Goal: Task Accomplishment & Management: Manage account settings

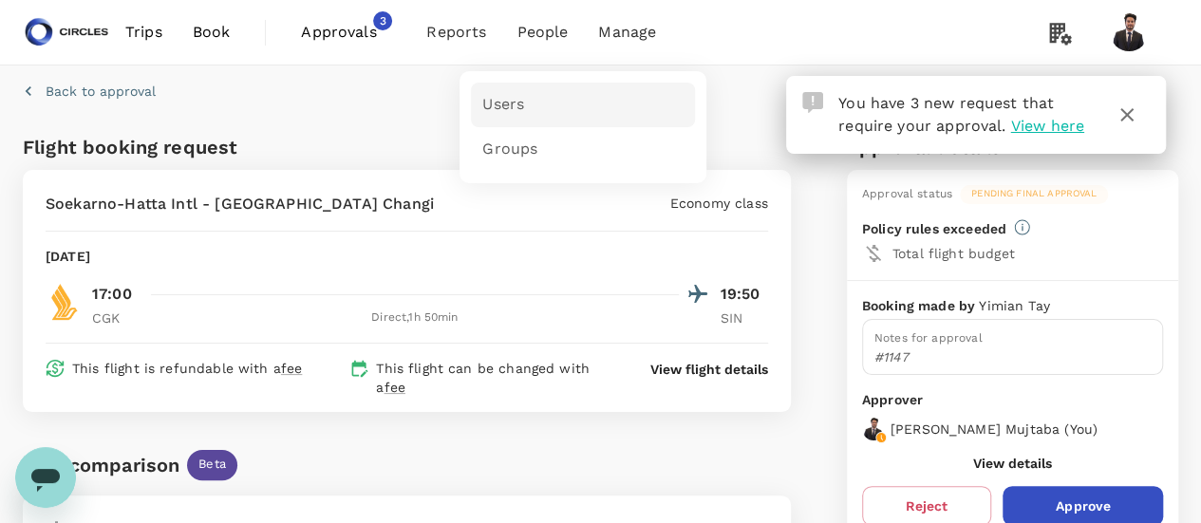
click at [626, 95] on link "Users" at bounding box center [583, 105] width 224 height 45
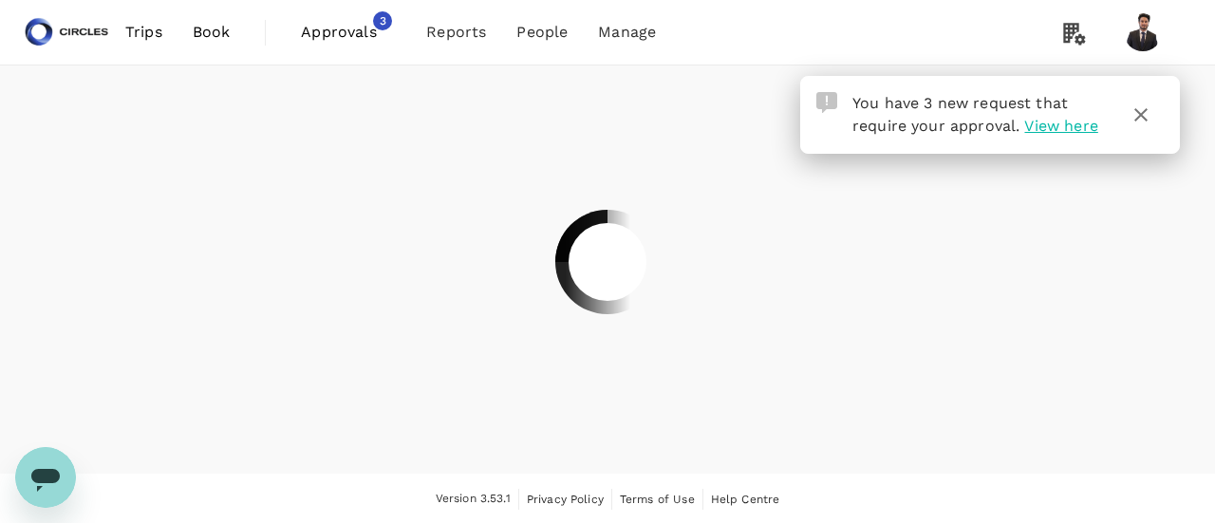
click at [626, 95] on div at bounding box center [607, 261] width 1215 height 523
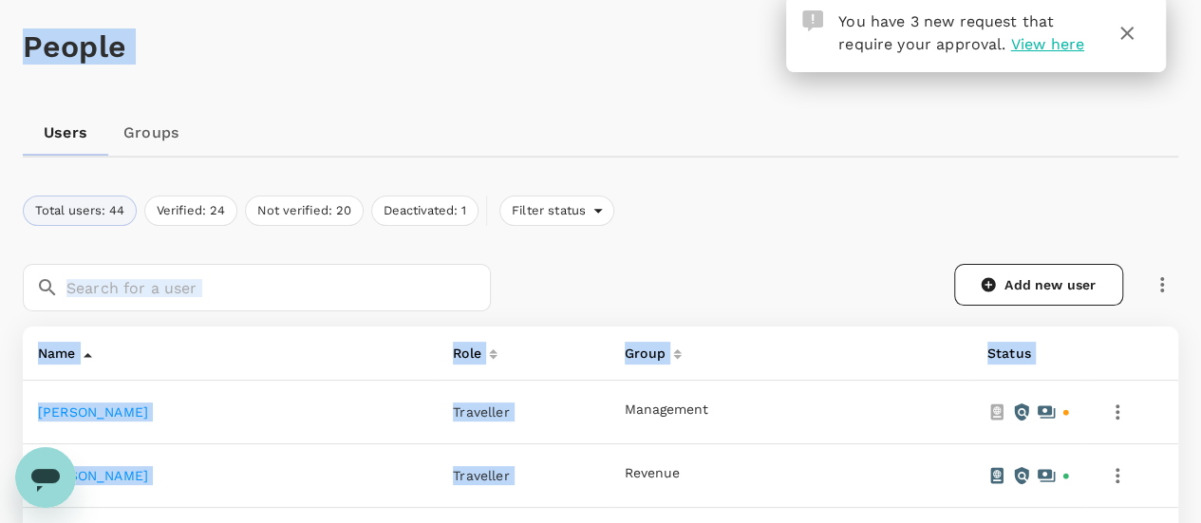
scroll to position [249, 0]
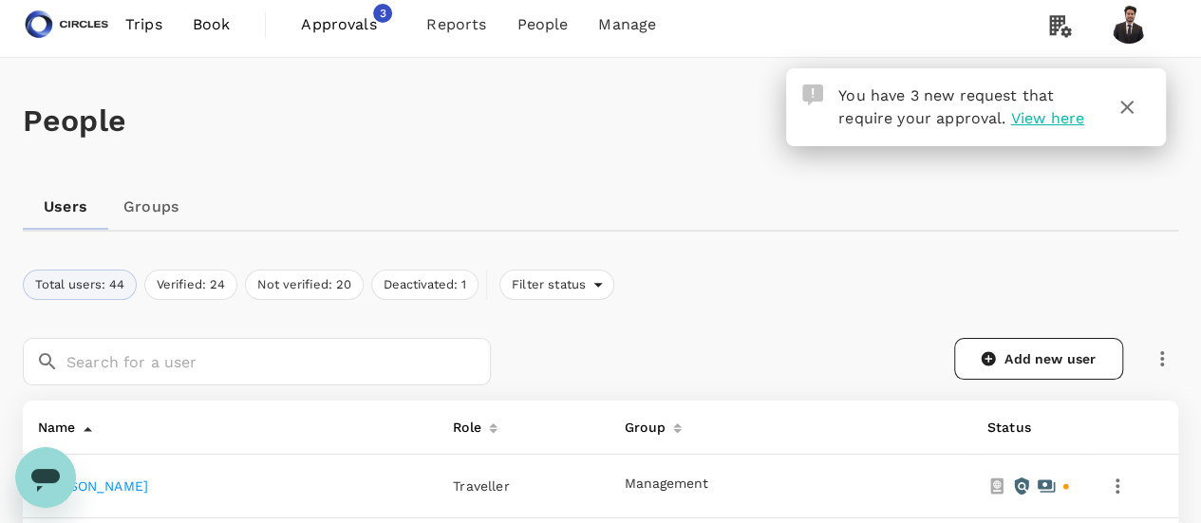
scroll to position [0, 0]
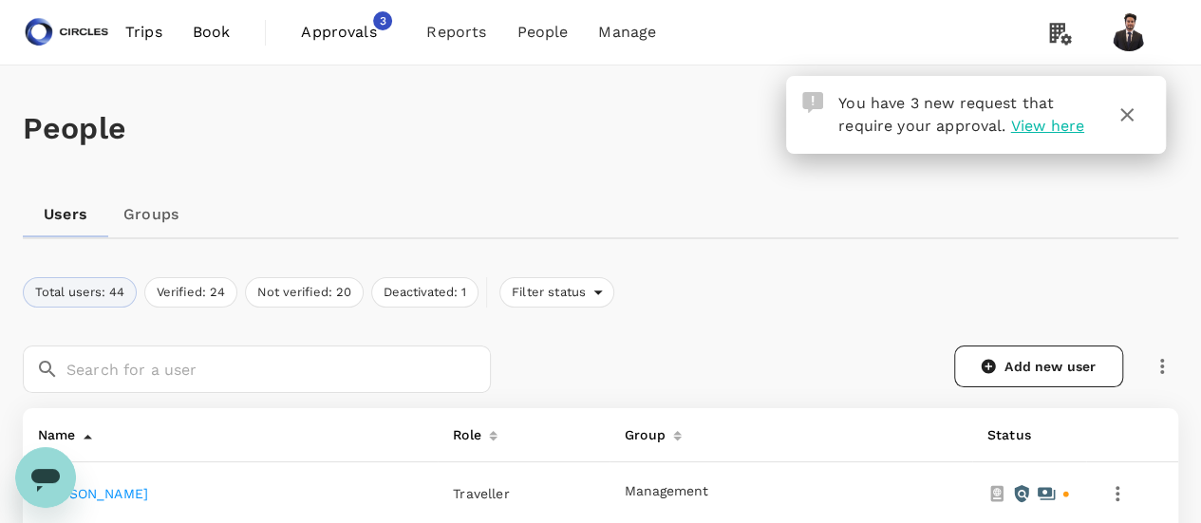
click at [1065, 130] on span "View here" at bounding box center [1046, 126] width 73 height 18
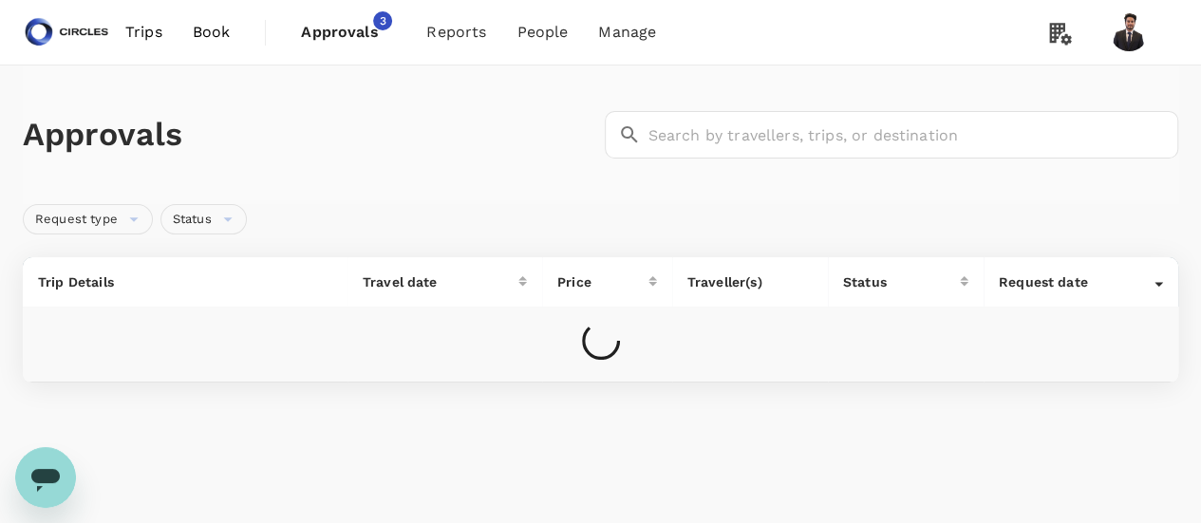
scroll to position [47, 0]
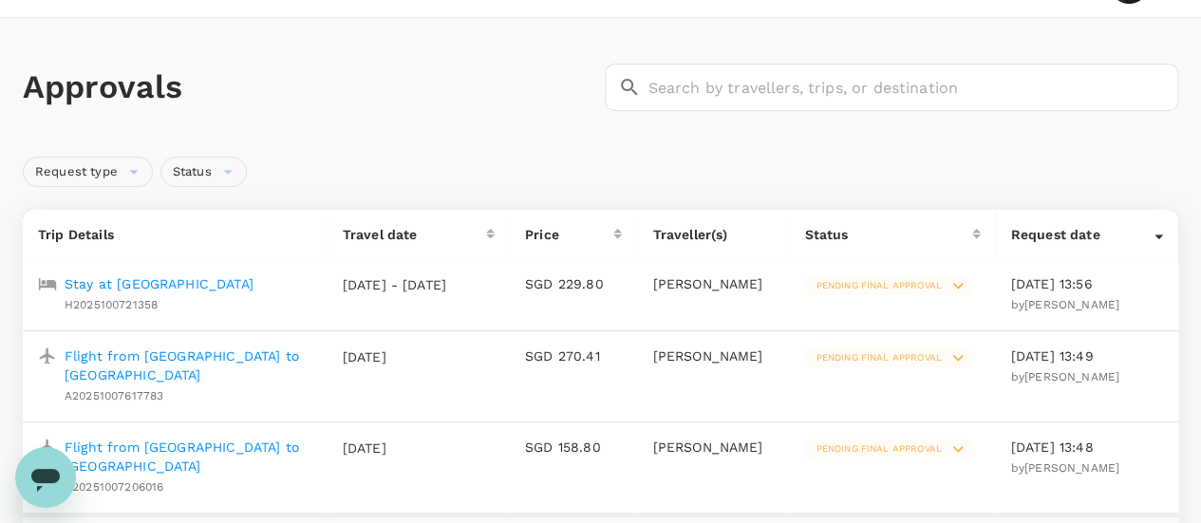
click at [234, 438] on p "Flight from [GEOGRAPHIC_DATA] to [GEOGRAPHIC_DATA]" at bounding box center [189, 457] width 248 height 38
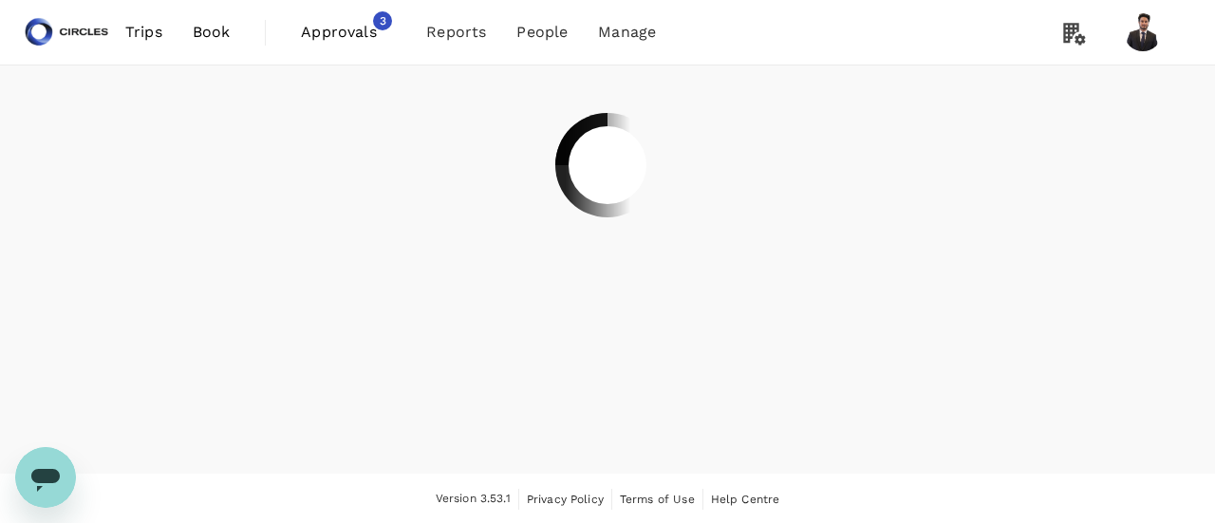
click at [234, 426] on div at bounding box center [607, 270] width 1215 height 408
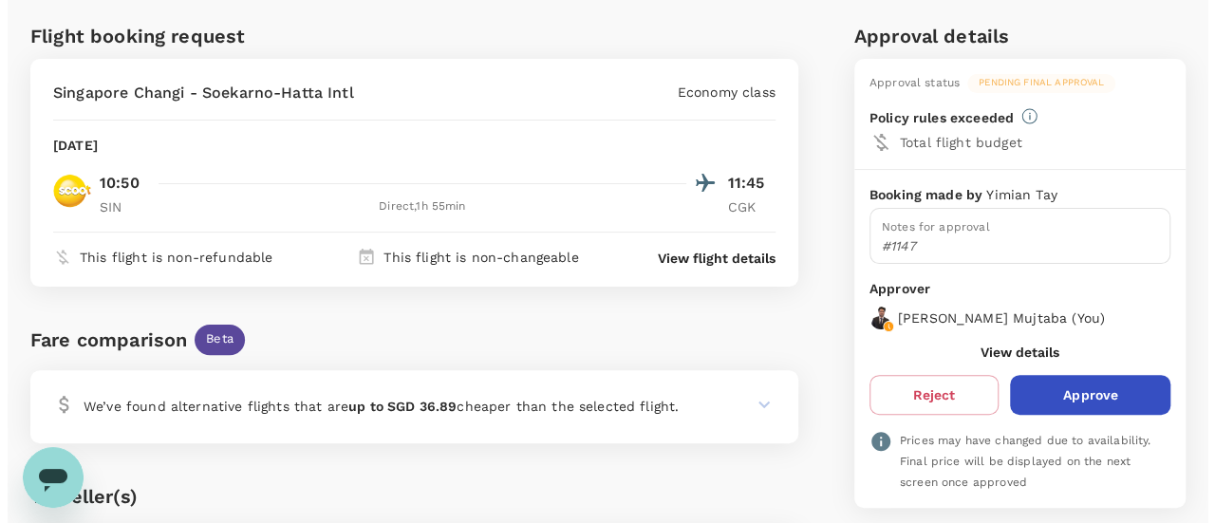
scroll to position [100, 0]
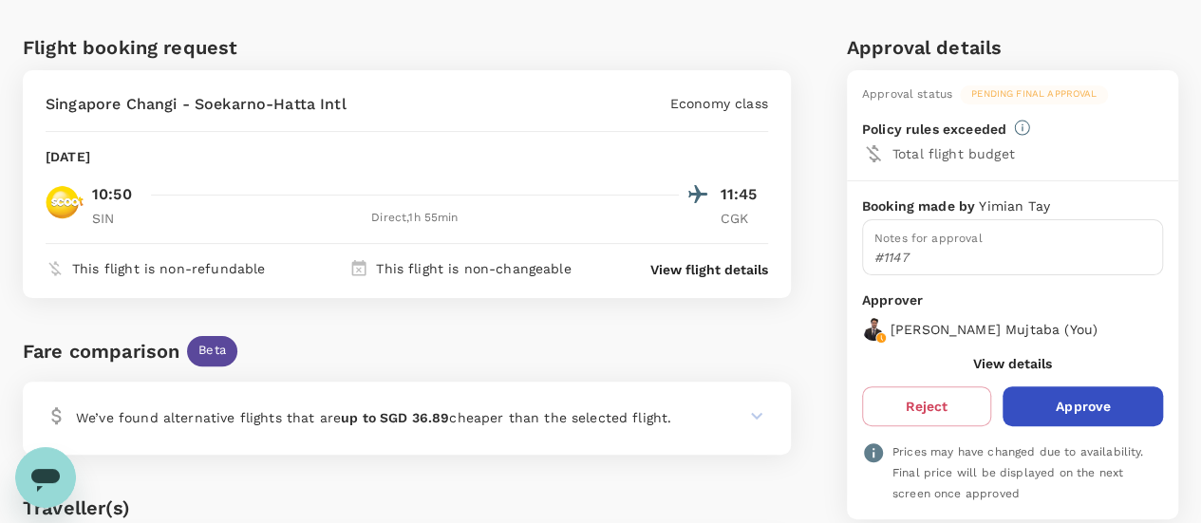
click at [736, 262] on p "View flight details" at bounding box center [709, 269] width 118 height 19
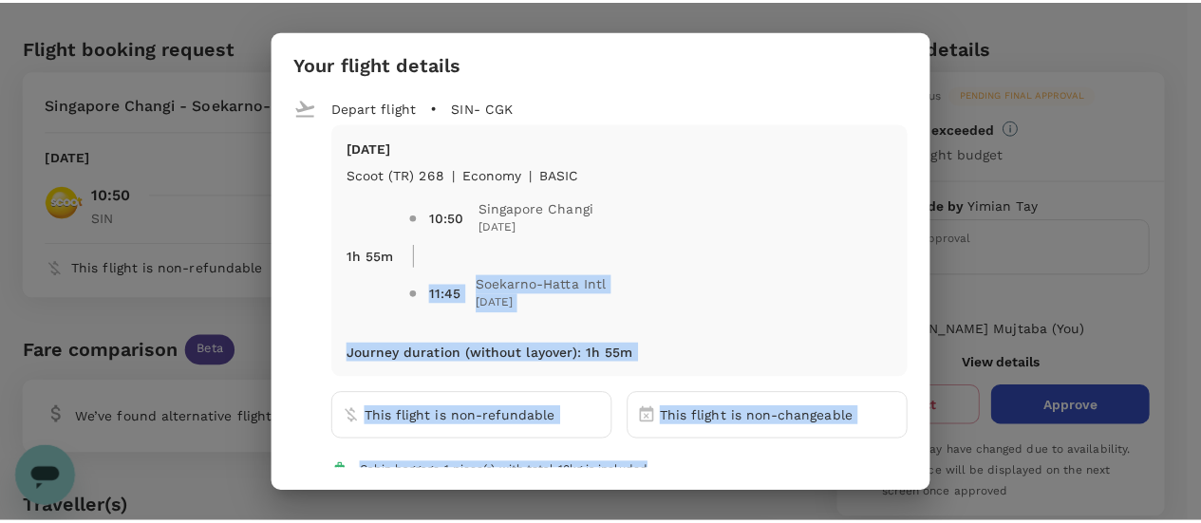
scroll to position [88, 0]
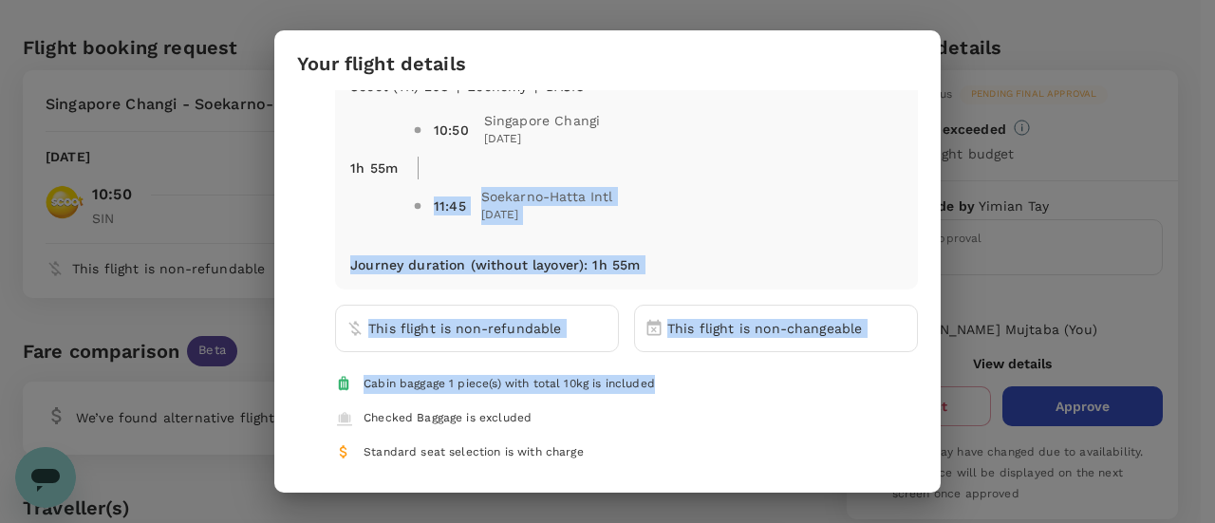
drag, startPoint x: 736, startPoint y: 262, endPoint x: 998, endPoint y: 186, distance: 272.8
click at [998, 186] on div "Your flight details Depart flight SIN - CGK Wed, 15 Oct Scoot (TR) 268 | econom…" at bounding box center [607, 261] width 1215 height 523
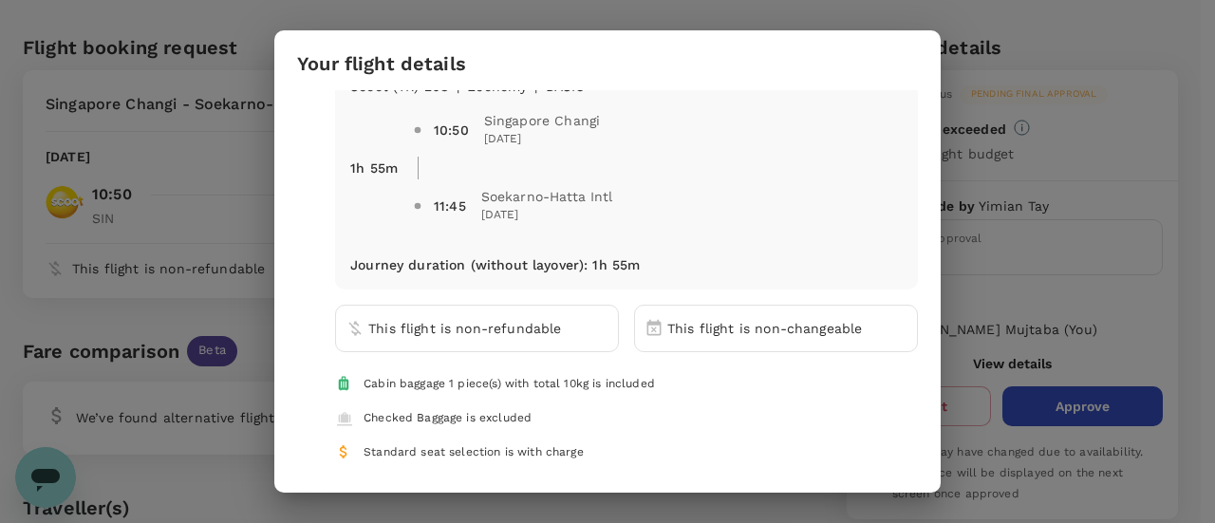
click at [1024, 58] on div "Your flight details Depart flight SIN - CGK Wed, 15 Oct Scoot (TR) 268 | econom…" at bounding box center [607, 261] width 1215 height 523
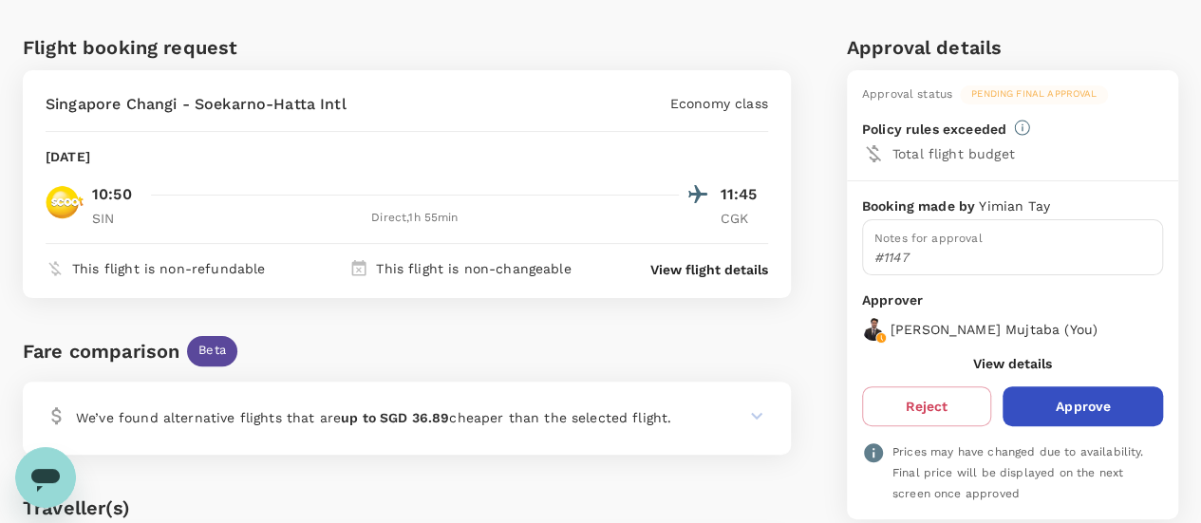
scroll to position [0, 0]
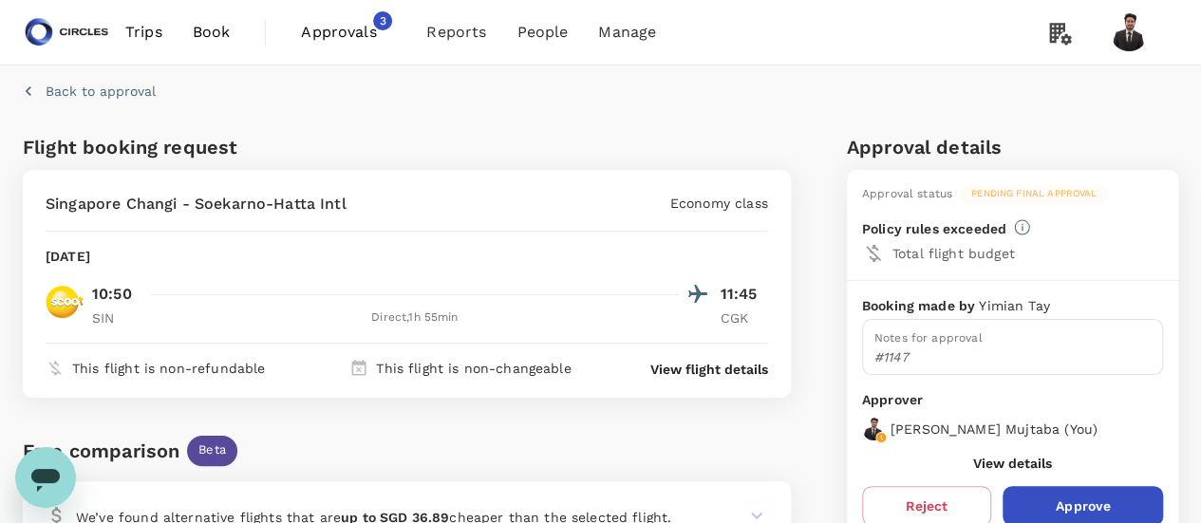
click at [367, 24] on span "Approvals" at bounding box center [348, 32] width 95 height 23
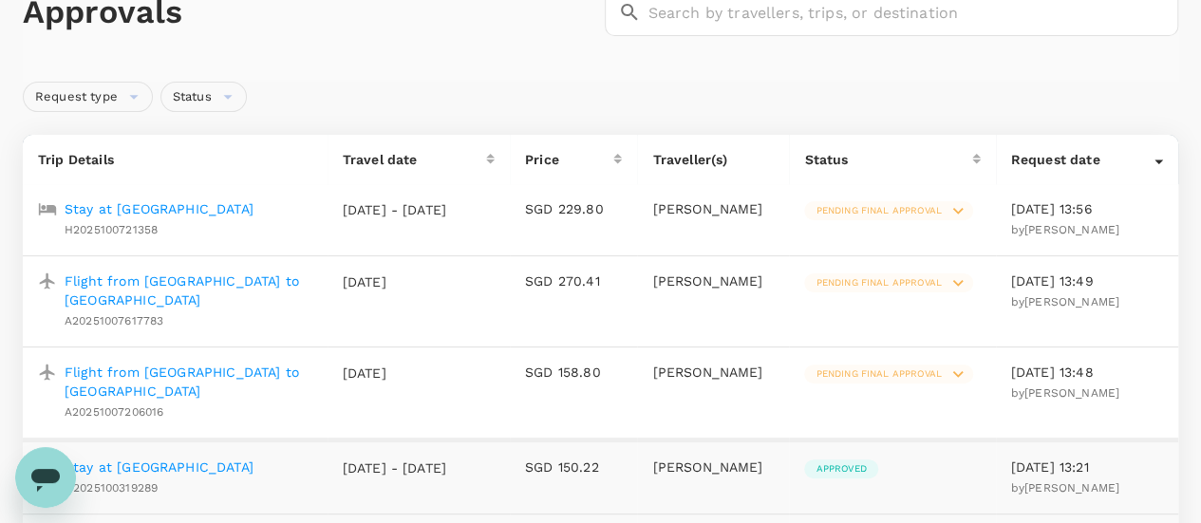
scroll to position [163, 0]
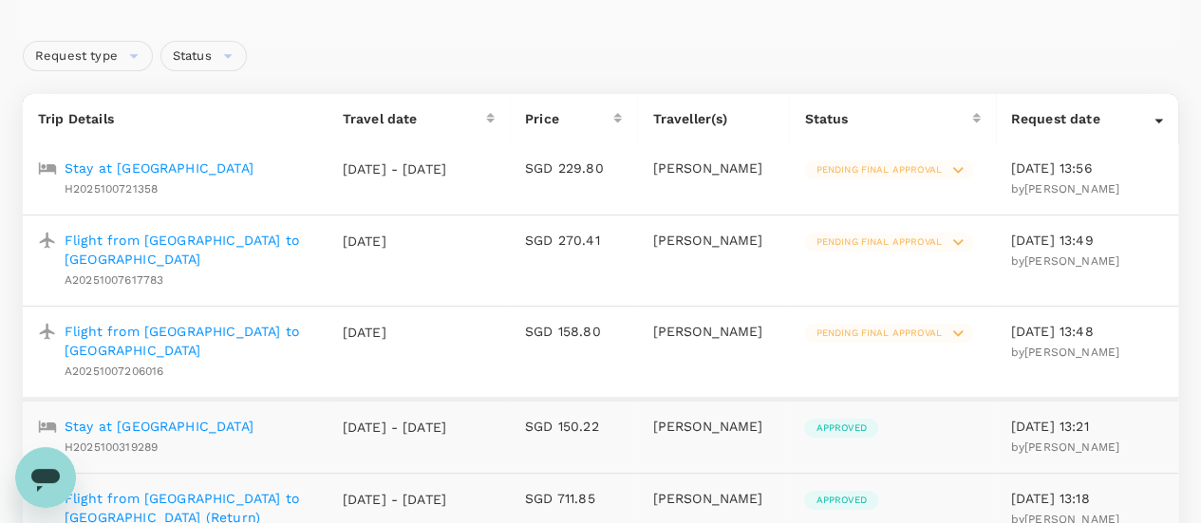
click at [226, 244] on p "Flight from [GEOGRAPHIC_DATA] to [GEOGRAPHIC_DATA]" at bounding box center [189, 250] width 248 height 38
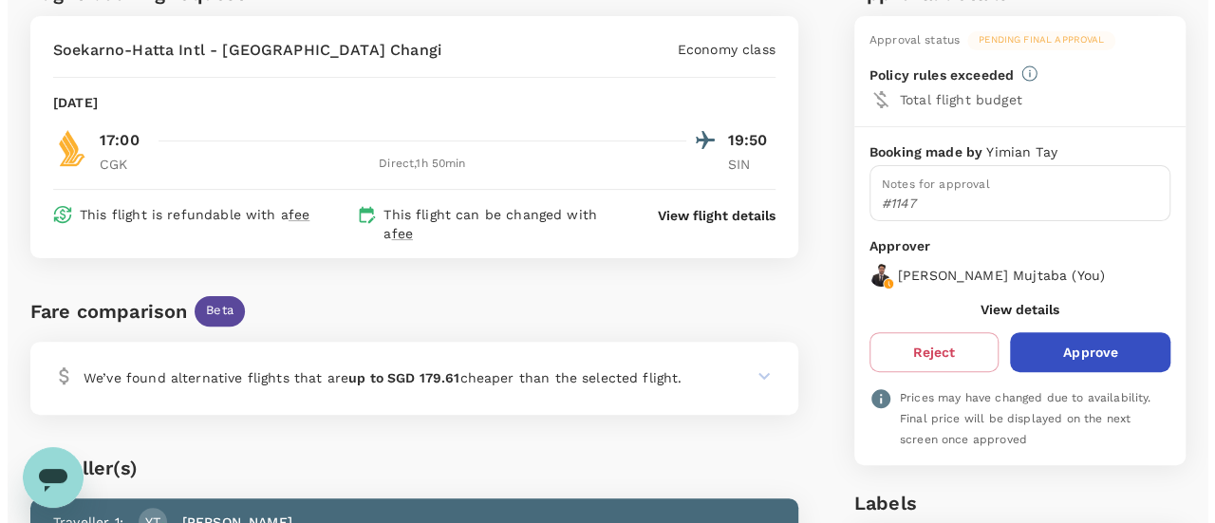
scroll to position [152, 0]
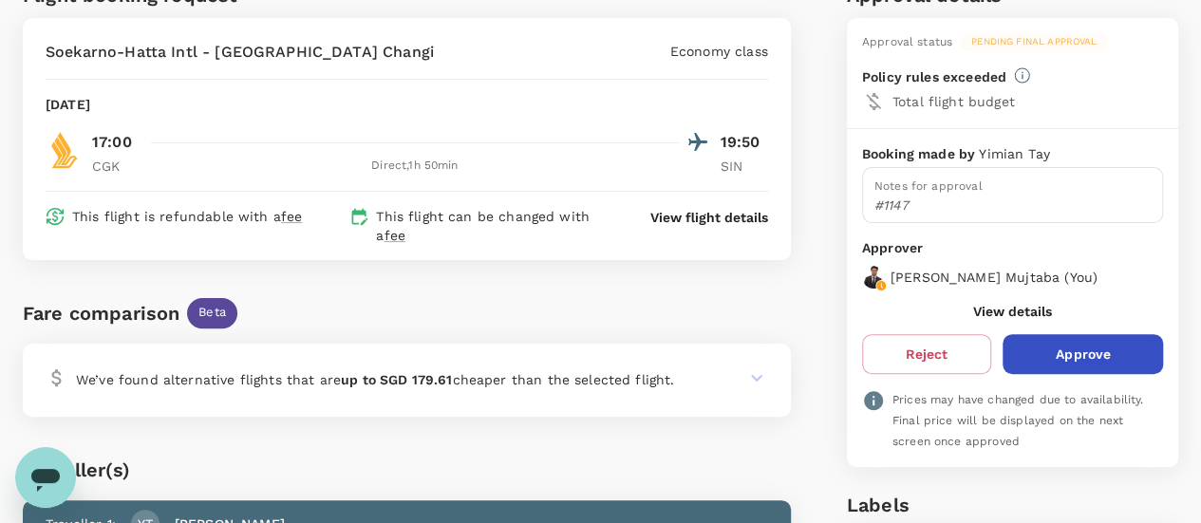
click at [681, 217] on p "View flight details" at bounding box center [709, 217] width 118 height 19
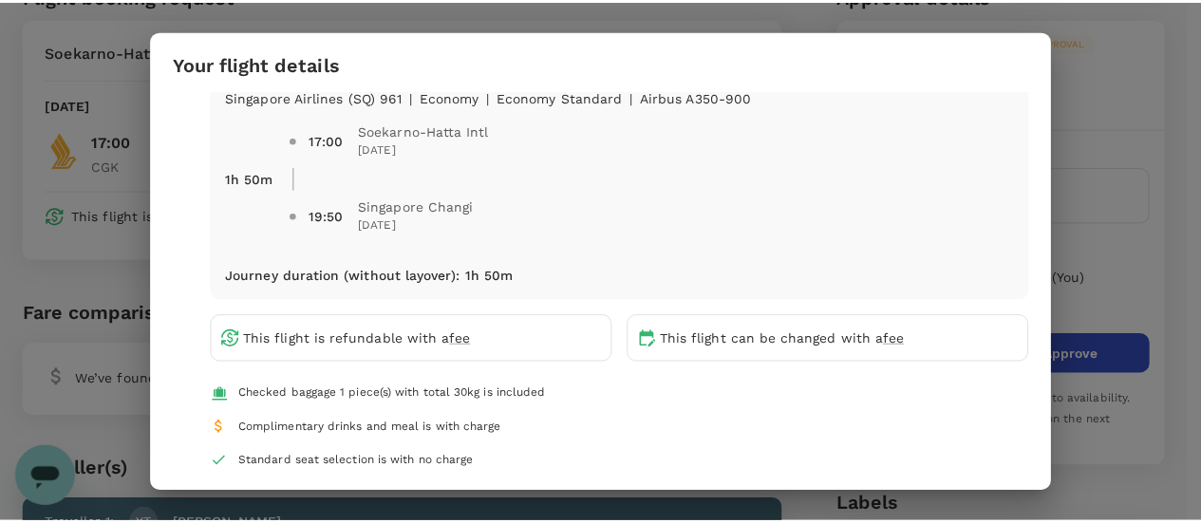
scroll to position [88, 0]
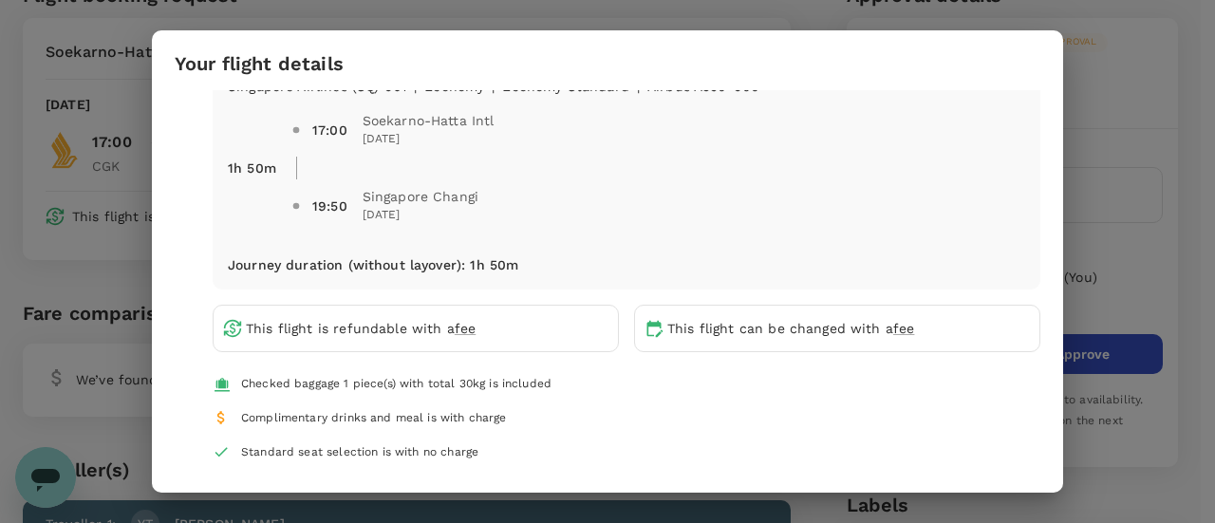
click at [1167, 72] on div "Your flight details Depart flight CGK - SIN Fri, 17 Oct Singapore Airlines (SQ)…" at bounding box center [607, 261] width 1215 height 523
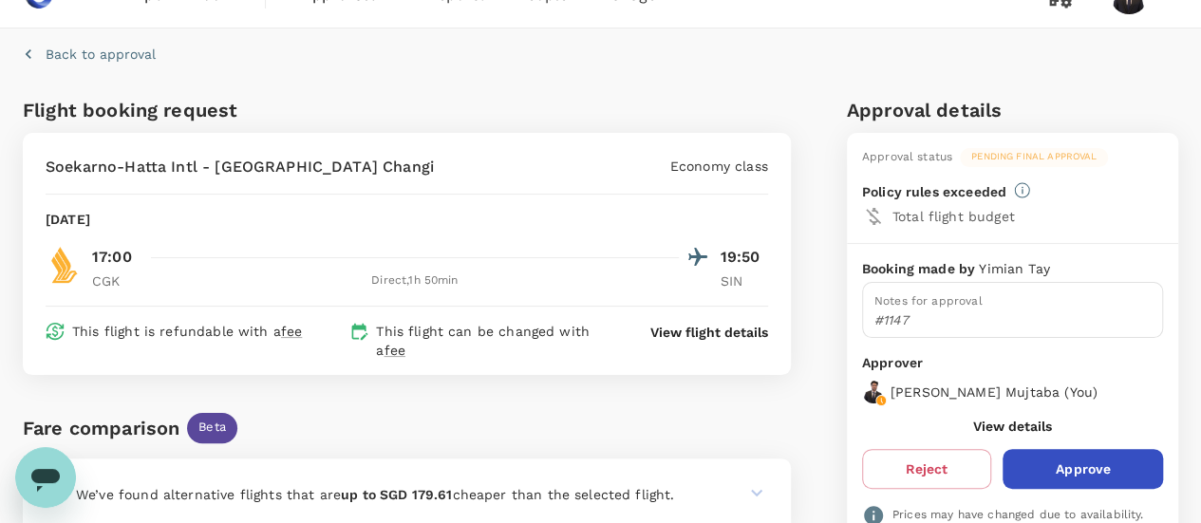
scroll to position [0, 0]
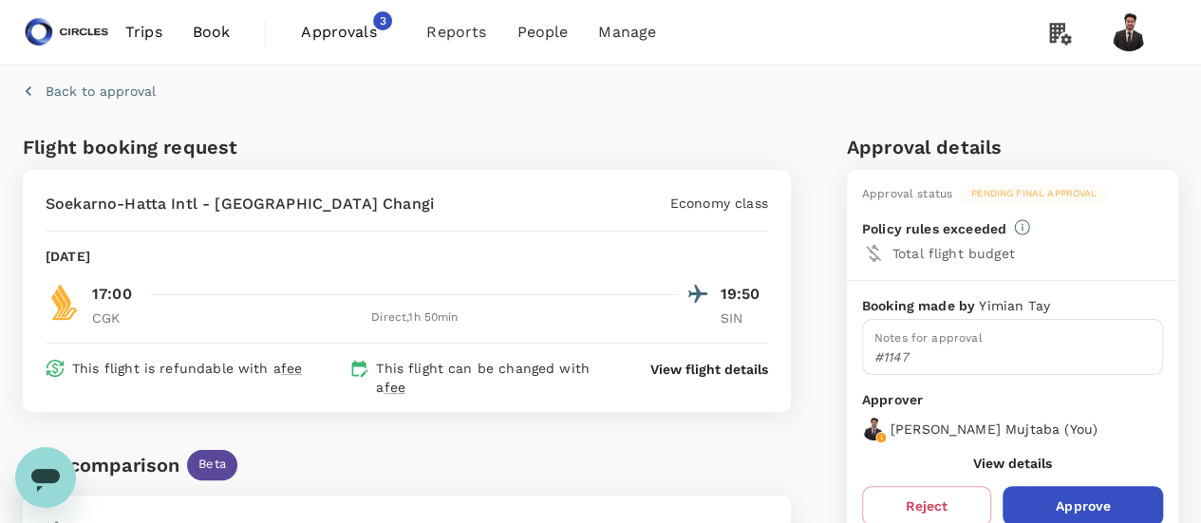
click at [356, 34] on span "Approvals" at bounding box center [348, 32] width 95 height 23
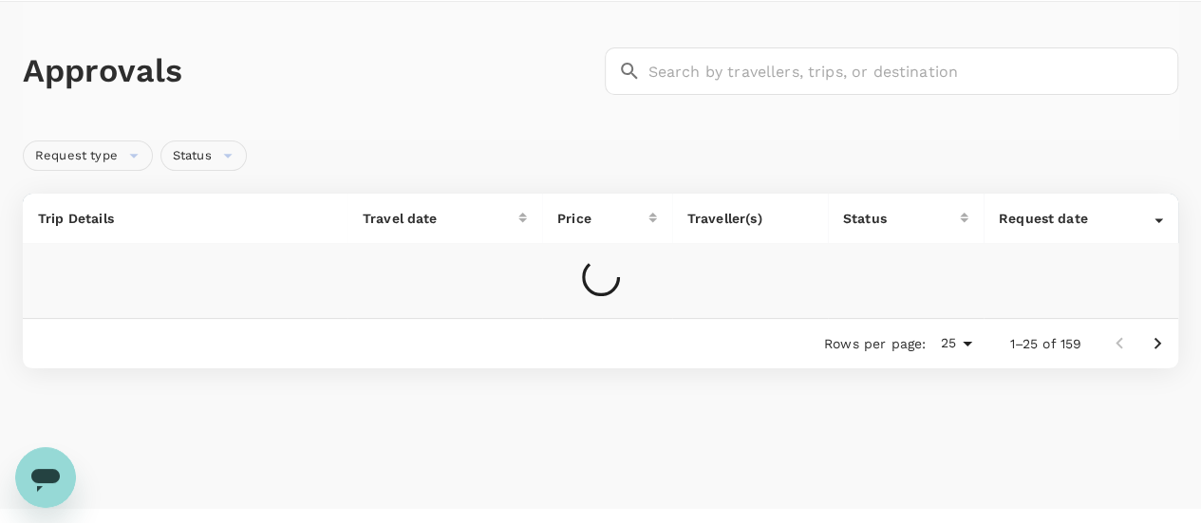
scroll to position [97, 0]
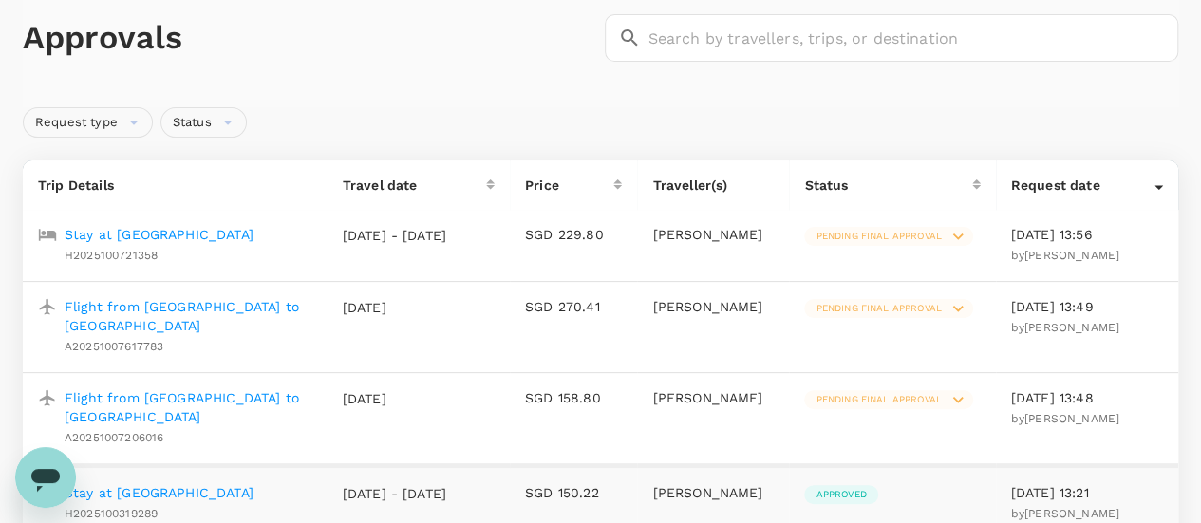
click at [192, 388] on p "Flight from [GEOGRAPHIC_DATA] to [GEOGRAPHIC_DATA]" at bounding box center [189, 407] width 248 height 38
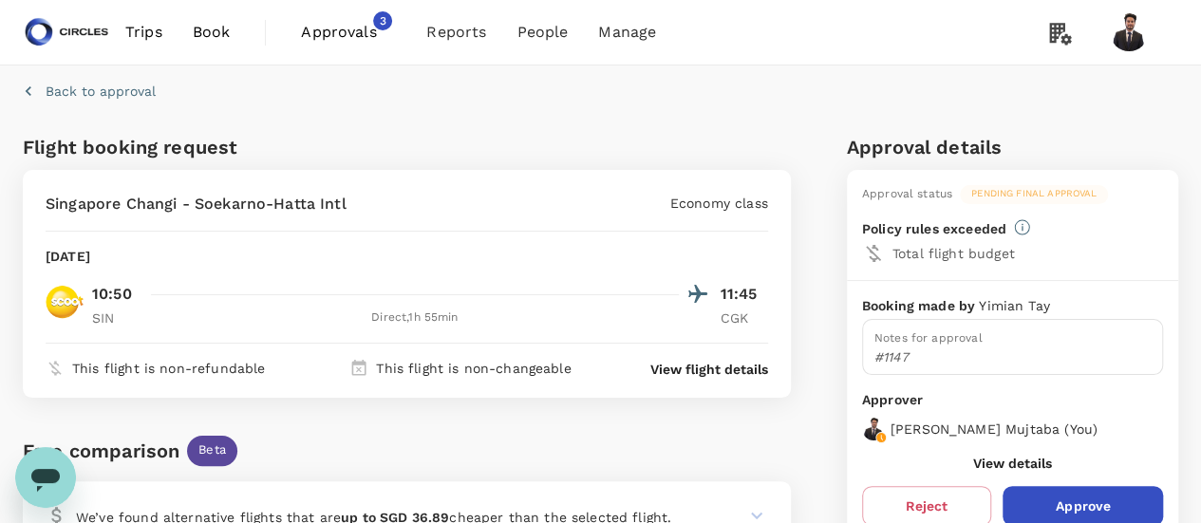
click at [712, 372] on p "View flight details" at bounding box center [709, 369] width 118 height 19
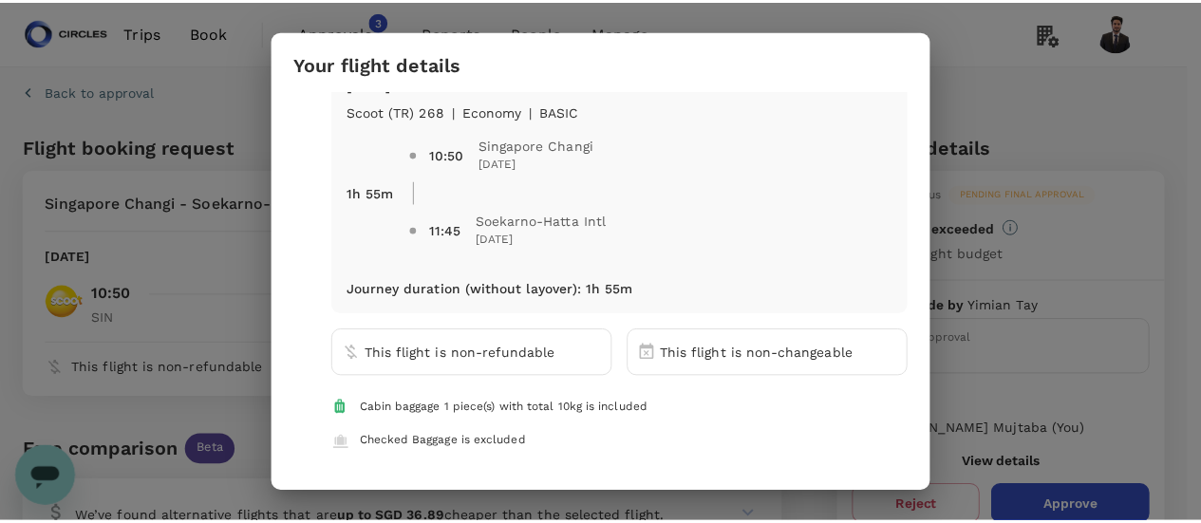
scroll to position [63, 0]
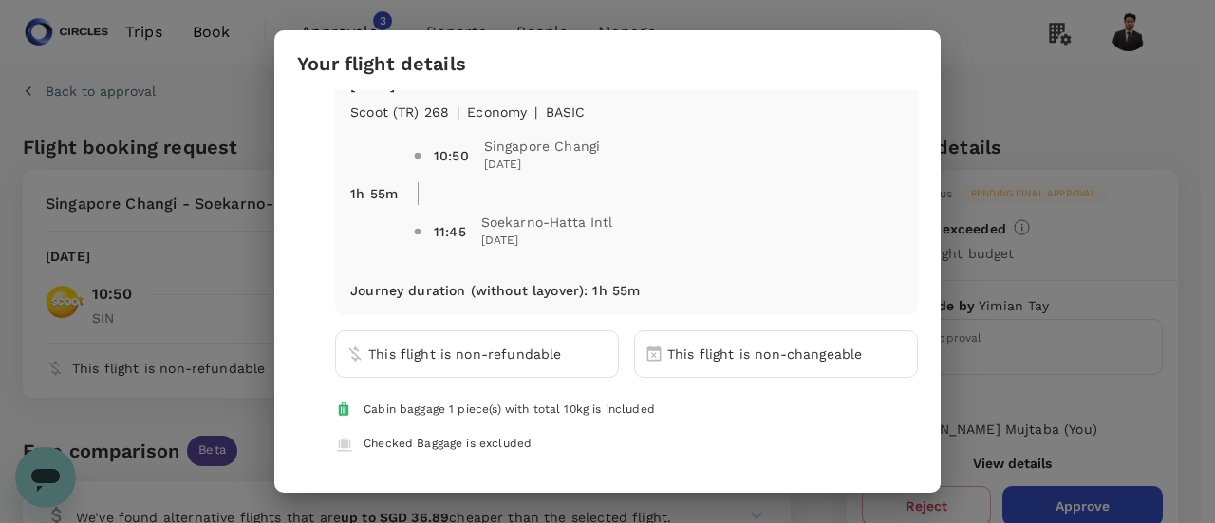
click at [977, 56] on div "Your flight details Depart flight SIN - CGK Wed, 15 Oct Scoot (TR) 268 | econom…" at bounding box center [607, 261] width 1215 height 523
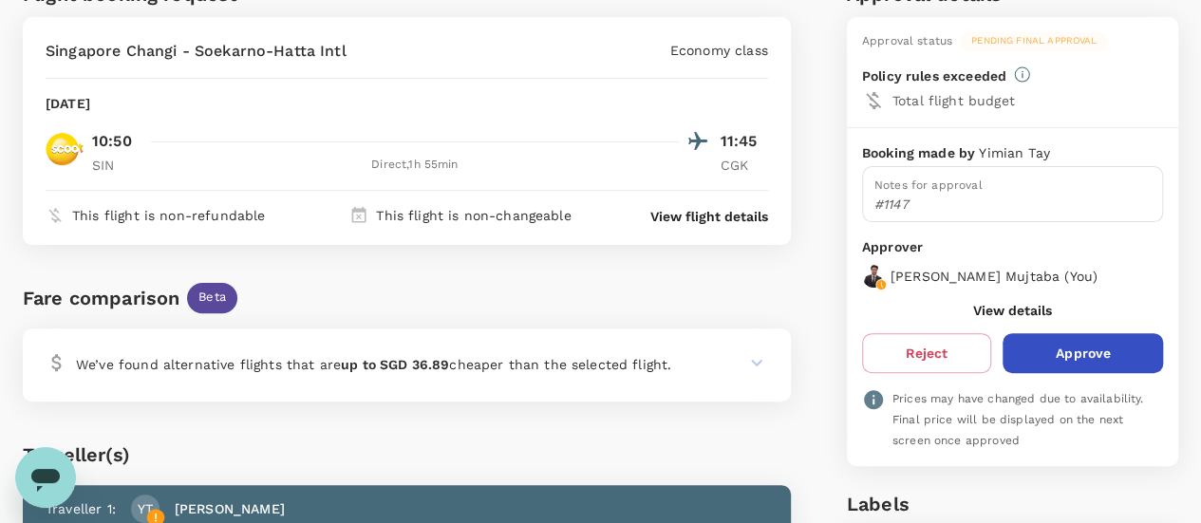
scroll to position [146, 0]
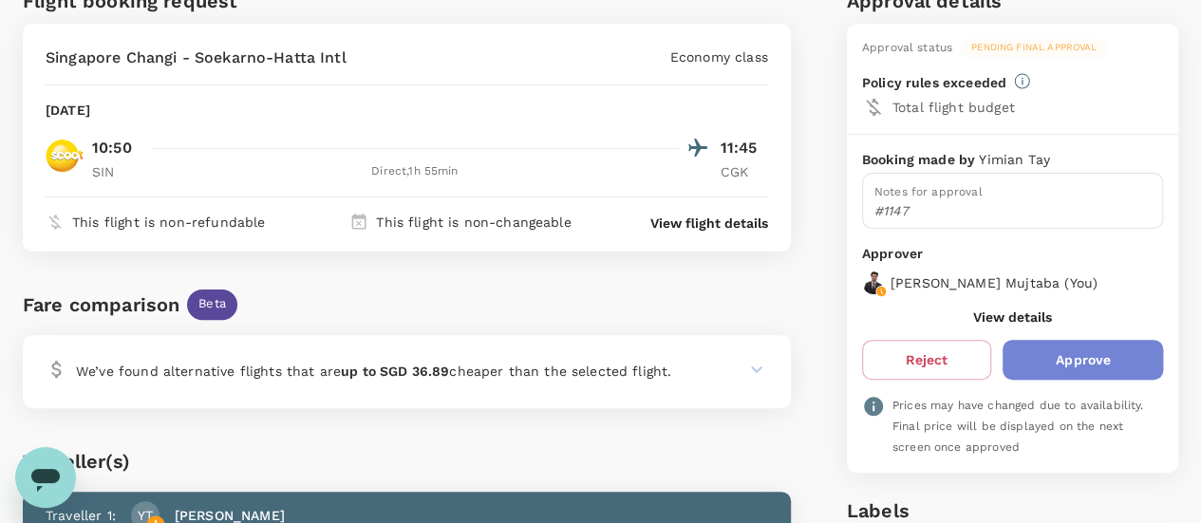
click at [1071, 345] on button "Approve" at bounding box center [1083, 360] width 160 height 40
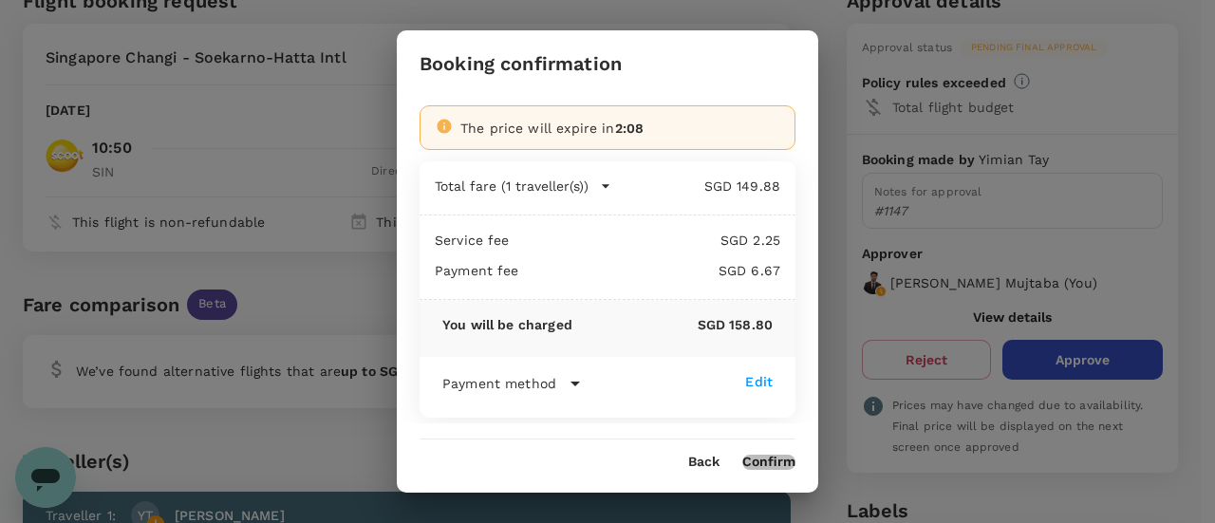
click at [775, 466] on button "Confirm" at bounding box center [768, 462] width 53 height 15
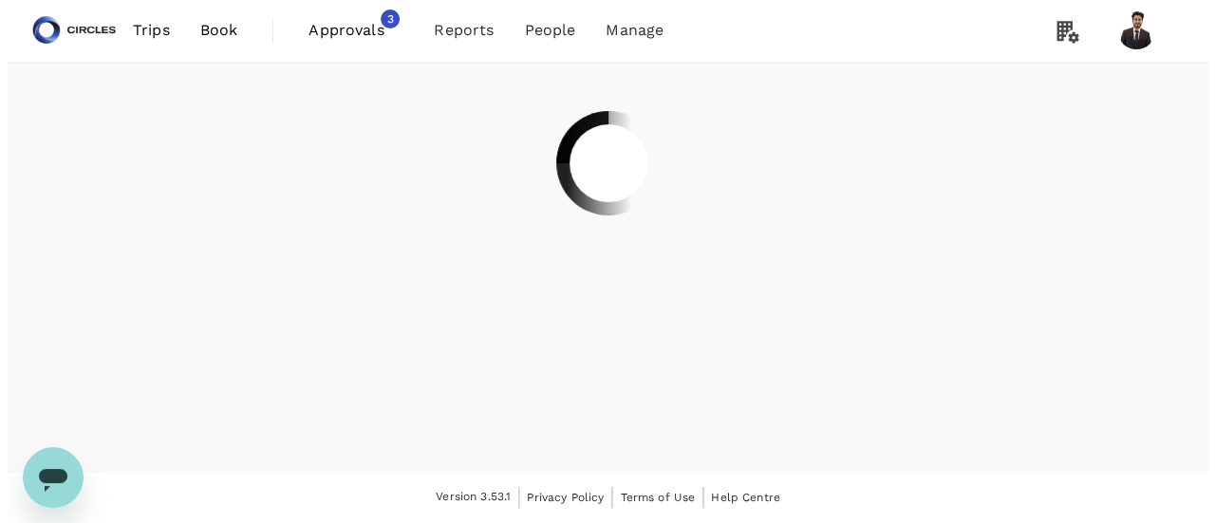
scroll to position [0, 0]
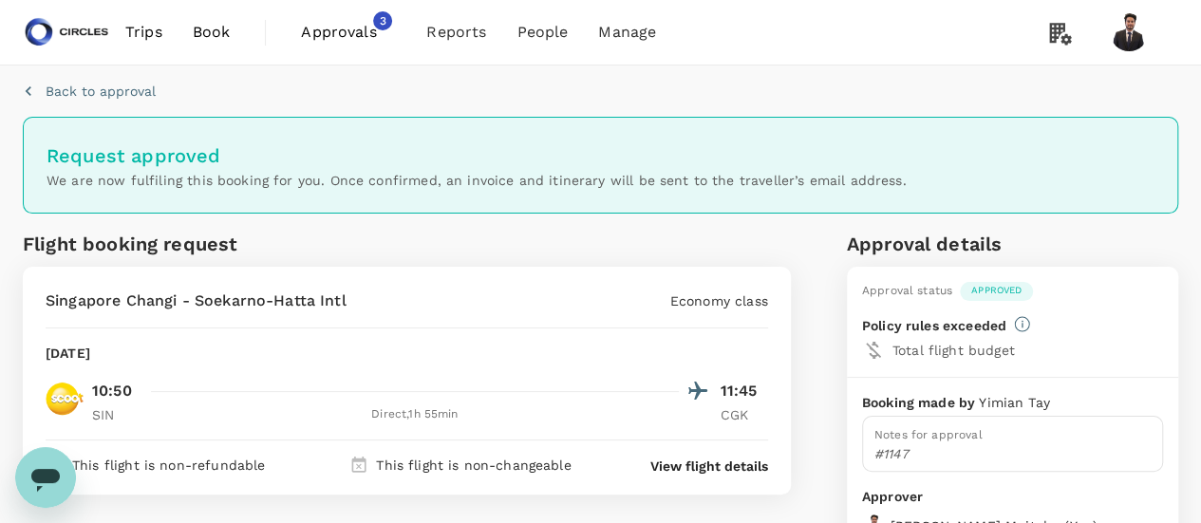
click at [355, 28] on span "Approvals" at bounding box center [348, 32] width 95 height 23
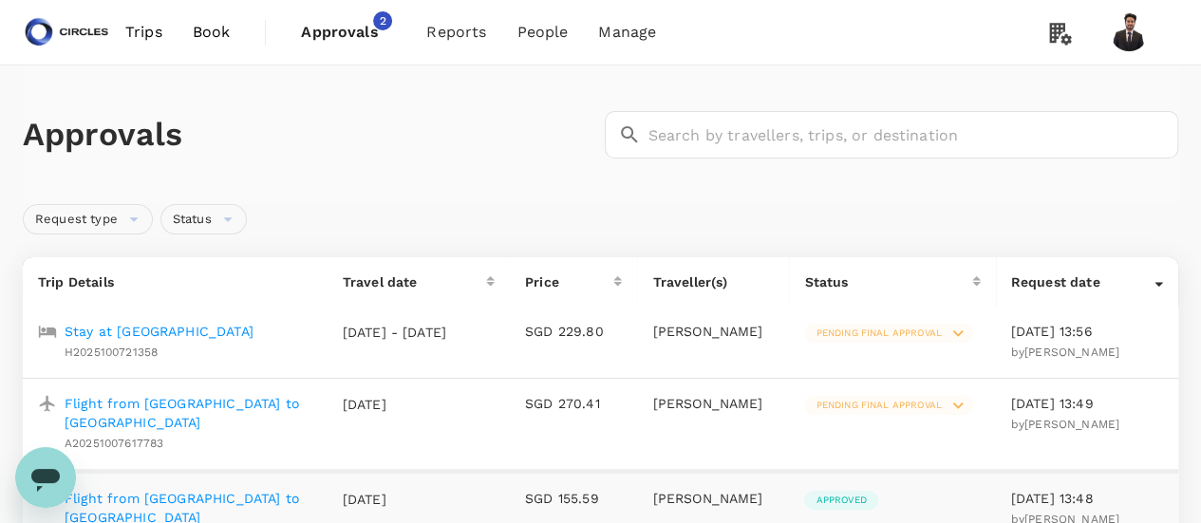
click at [197, 404] on p "Flight from [GEOGRAPHIC_DATA] to [GEOGRAPHIC_DATA]" at bounding box center [189, 413] width 248 height 38
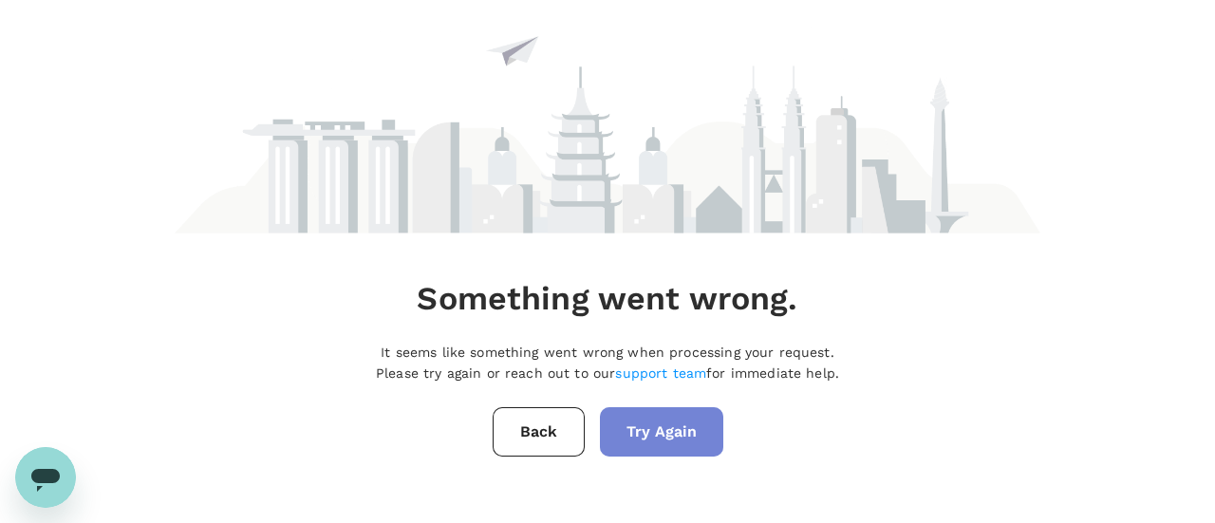
click at [668, 444] on button "Try Again" at bounding box center [661, 431] width 123 height 49
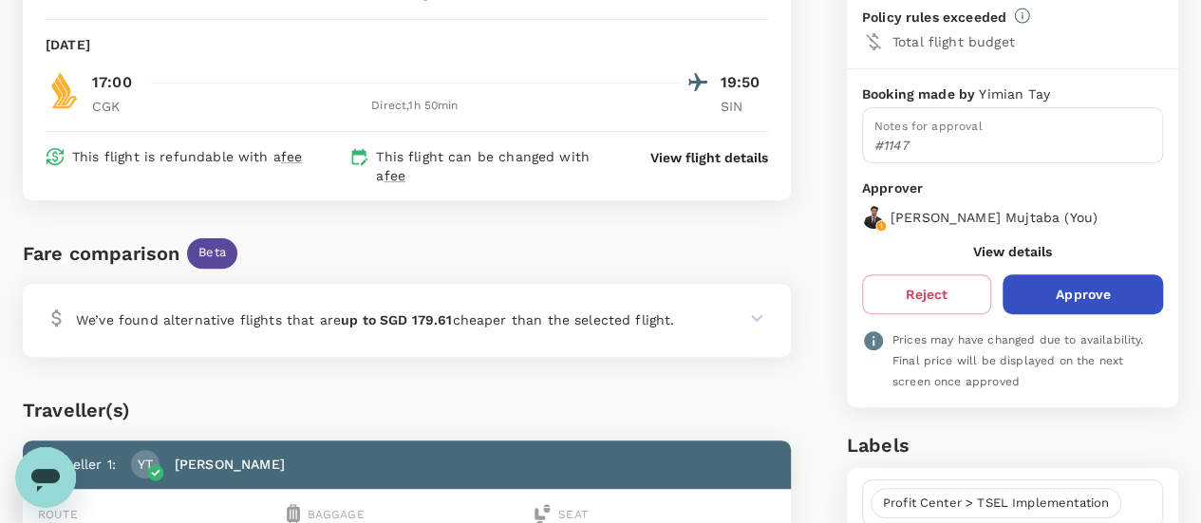
scroll to position [207, 0]
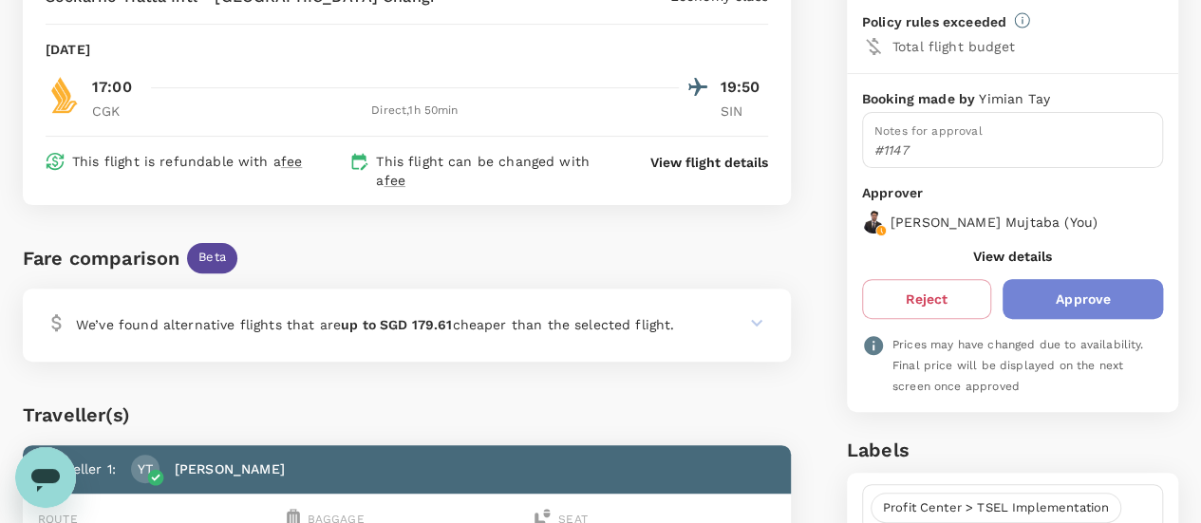
click at [1094, 303] on button "Approve" at bounding box center [1083, 299] width 160 height 40
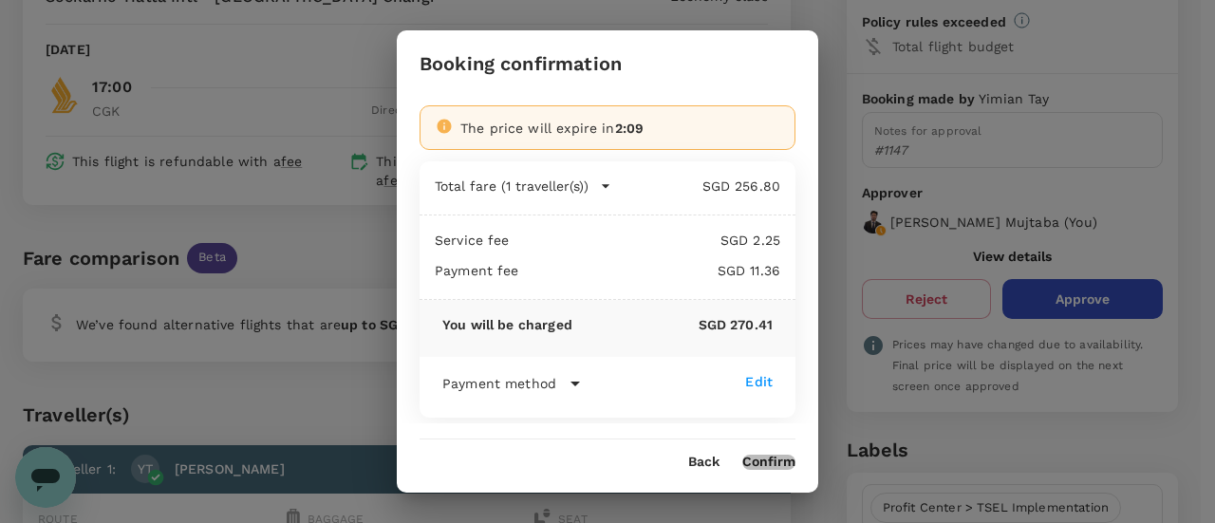
click at [782, 460] on button "Confirm" at bounding box center [768, 462] width 53 height 15
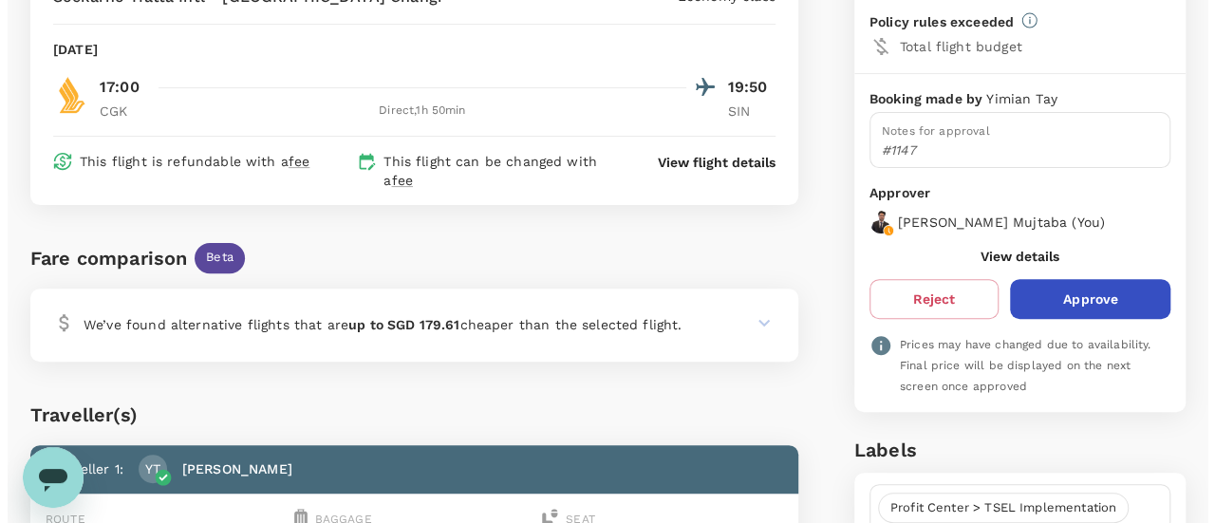
scroll to position [0, 0]
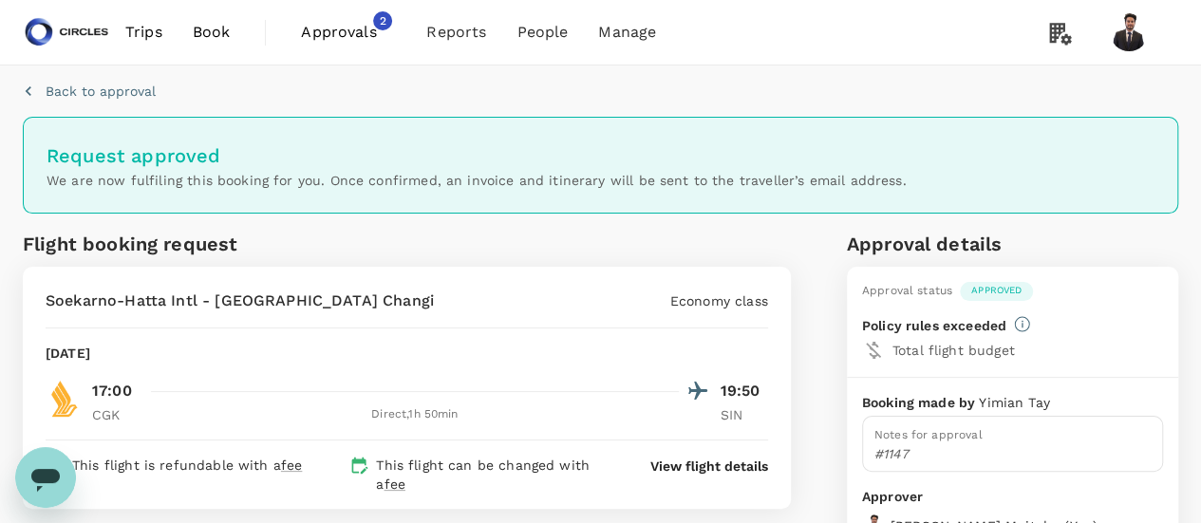
click at [351, 17] on span "Approvals 2" at bounding box center [348, 32] width 95 height 30
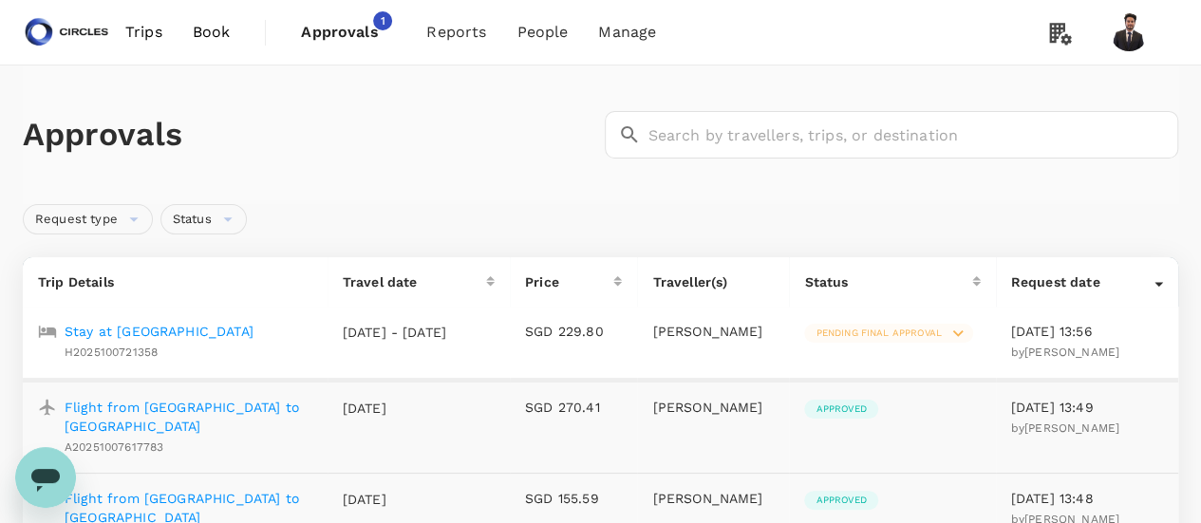
click at [215, 333] on p "Stay at [GEOGRAPHIC_DATA]" at bounding box center [159, 331] width 189 height 19
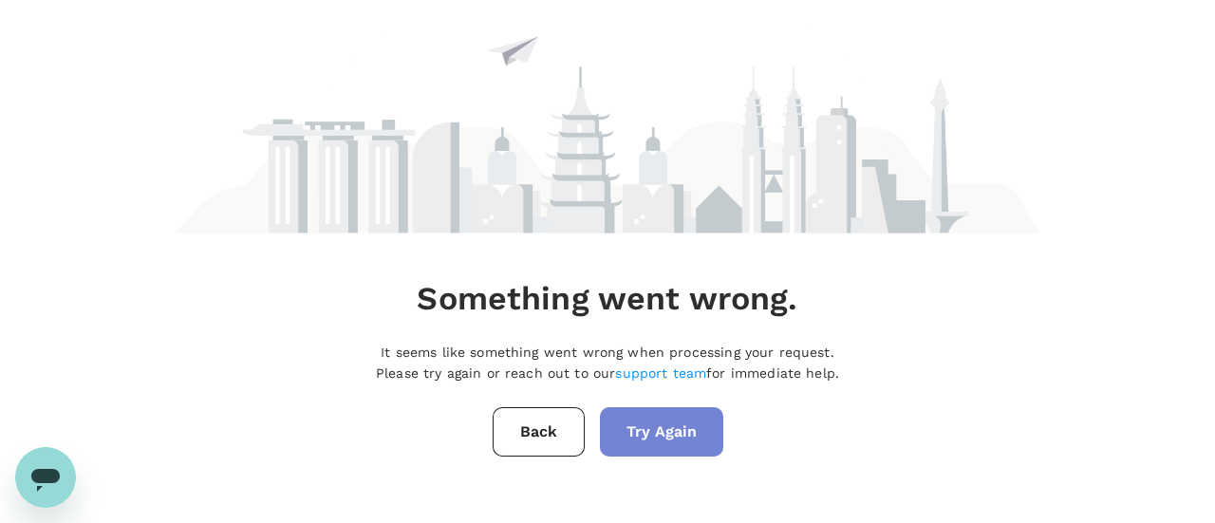
click at [701, 432] on button "Try Again" at bounding box center [661, 431] width 123 height 49
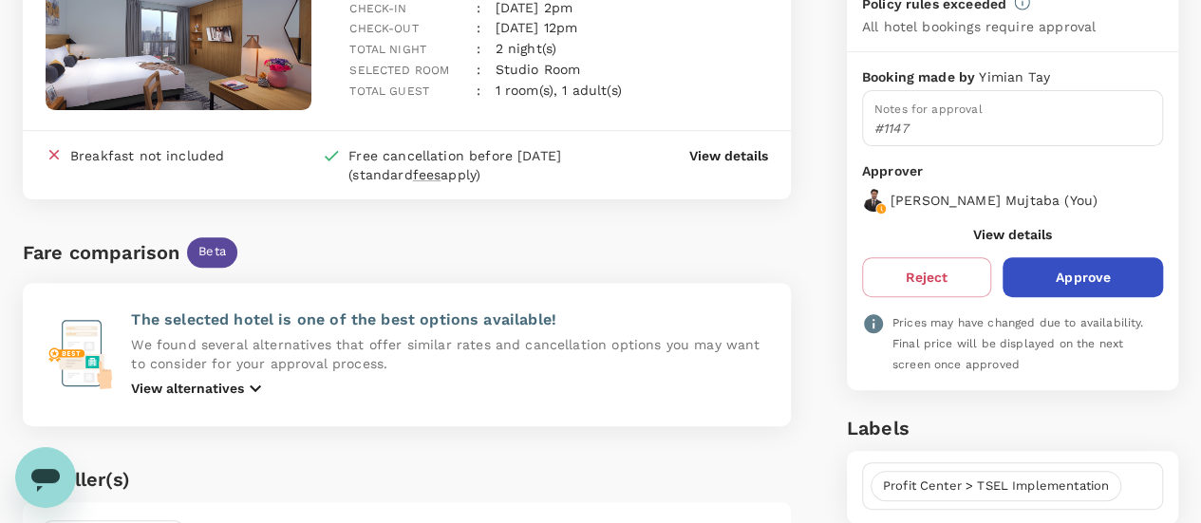
scroll to position [227, 0]
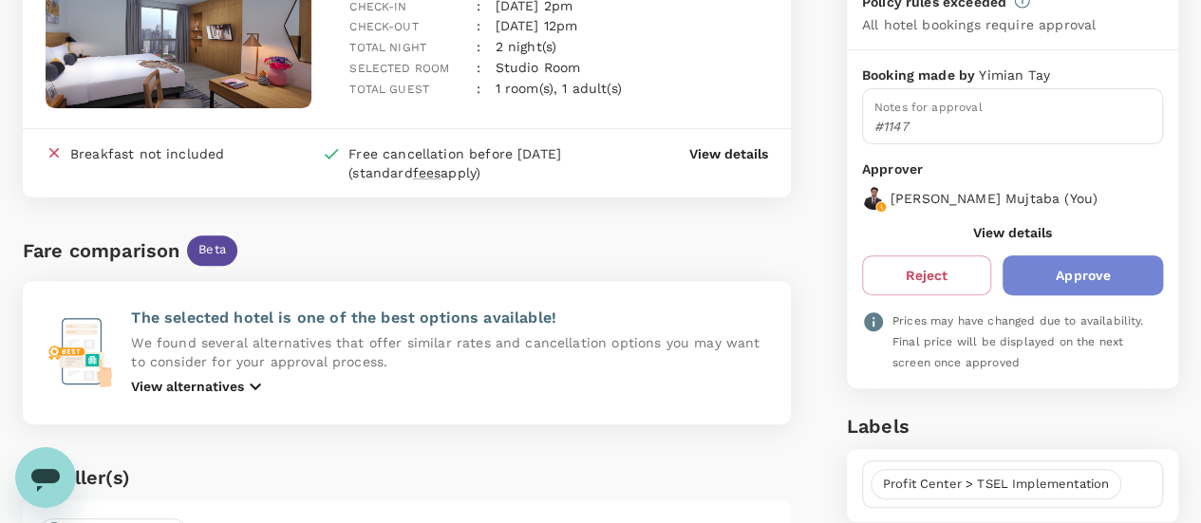
click at [1133, 263] on button "Approve" at bounding box center [1083, 275] width 160 height 40
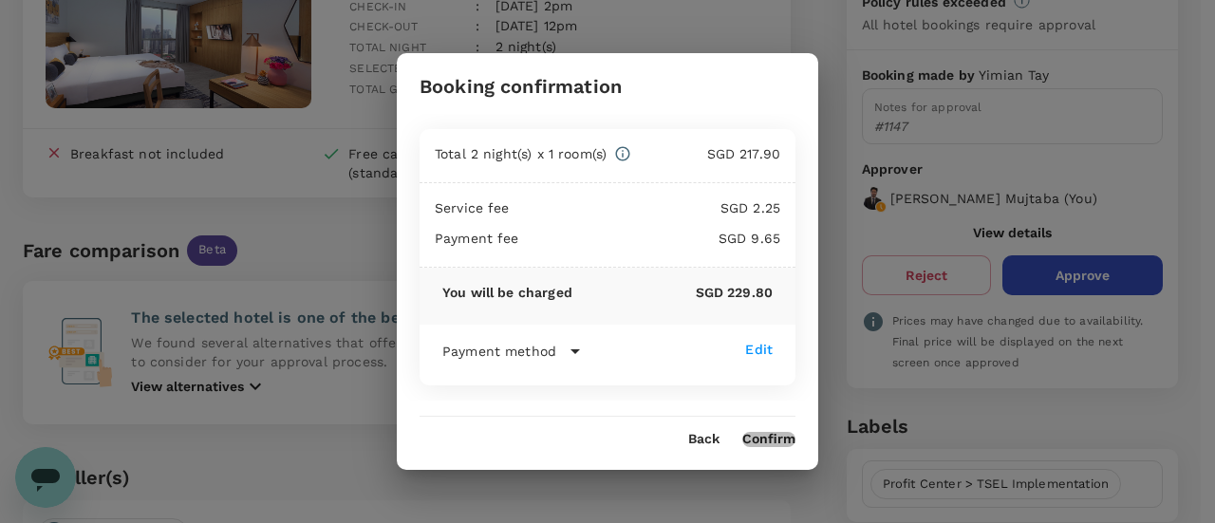
click at [762, 441] on button "Confirm" at bounding box center [768, 439] width 53 height 15
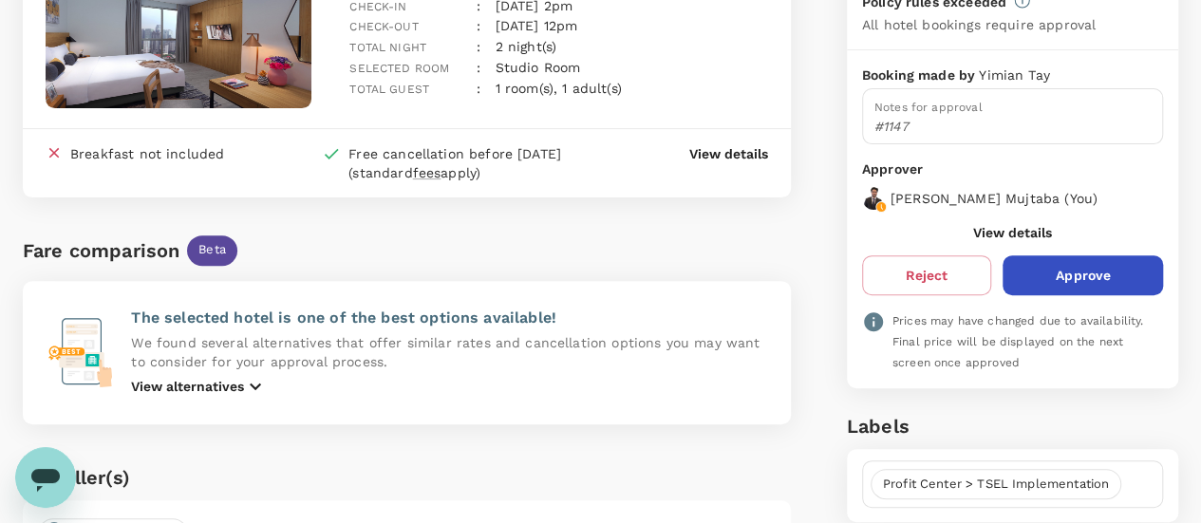
scroll to position [0, 0]
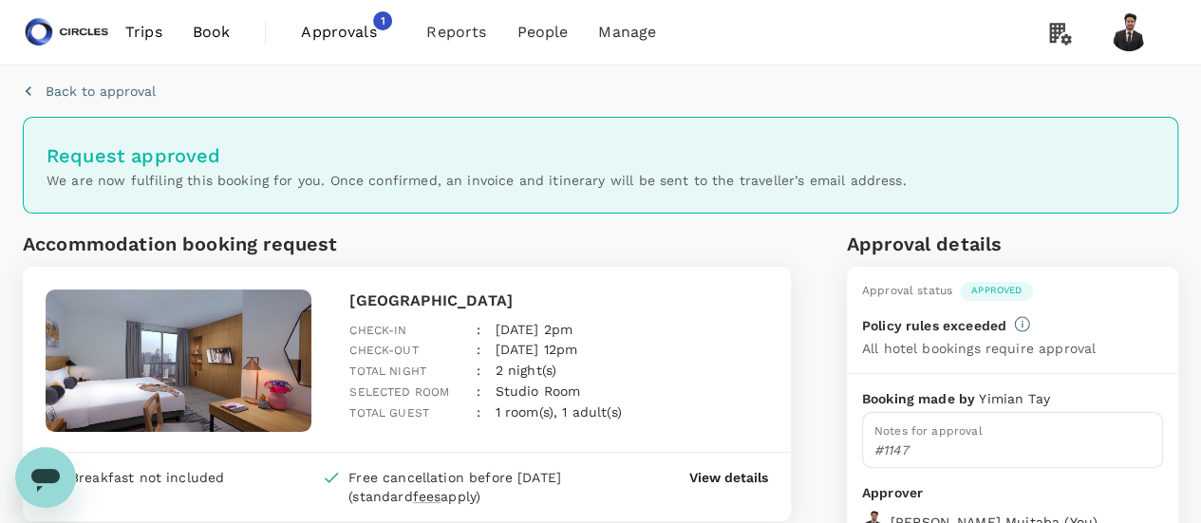
click at [367, 31] on span "Approvals" at bounding box center [348, 32] width 95 height 23
